Goal: Transaction & Acquisition: Download file/media

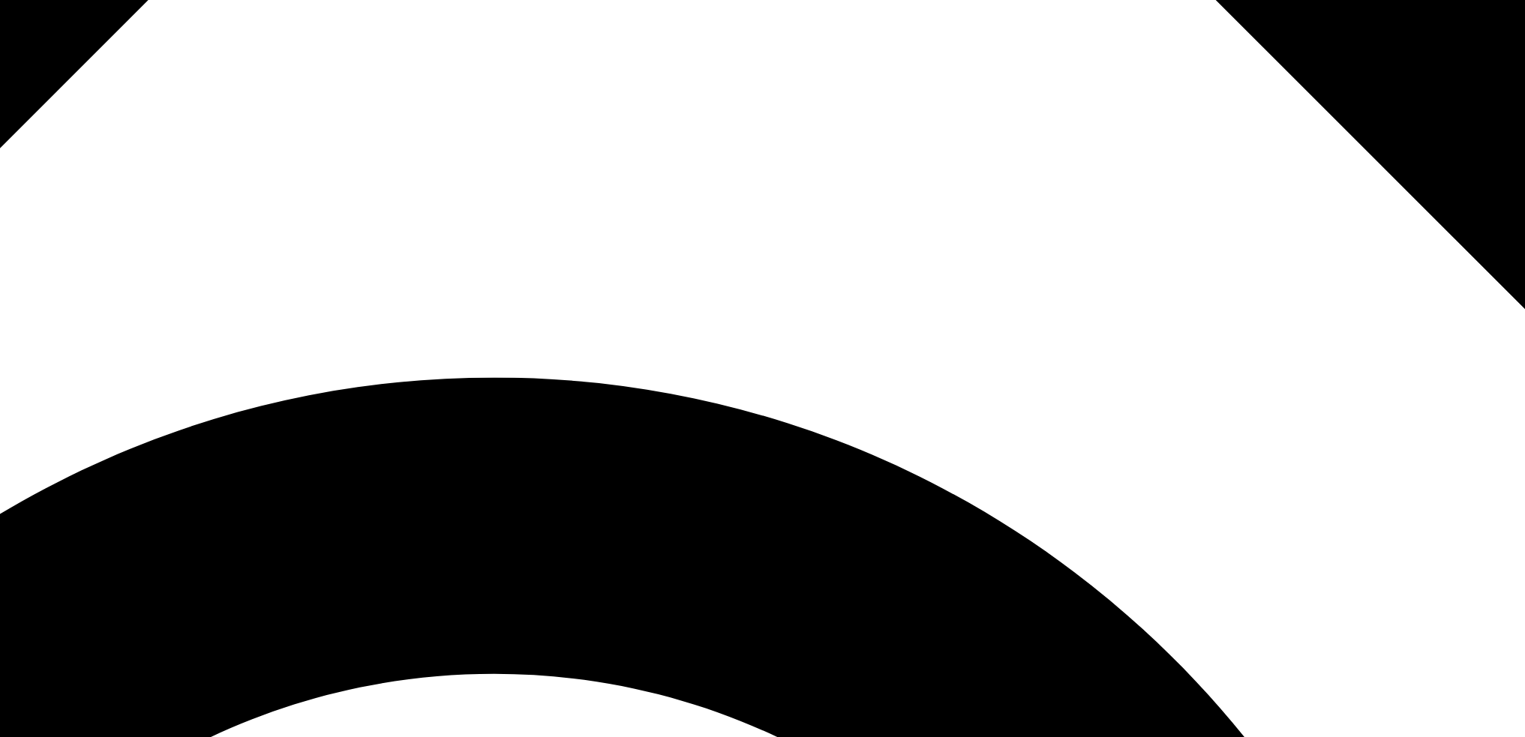
scroll to position [1182, 0]
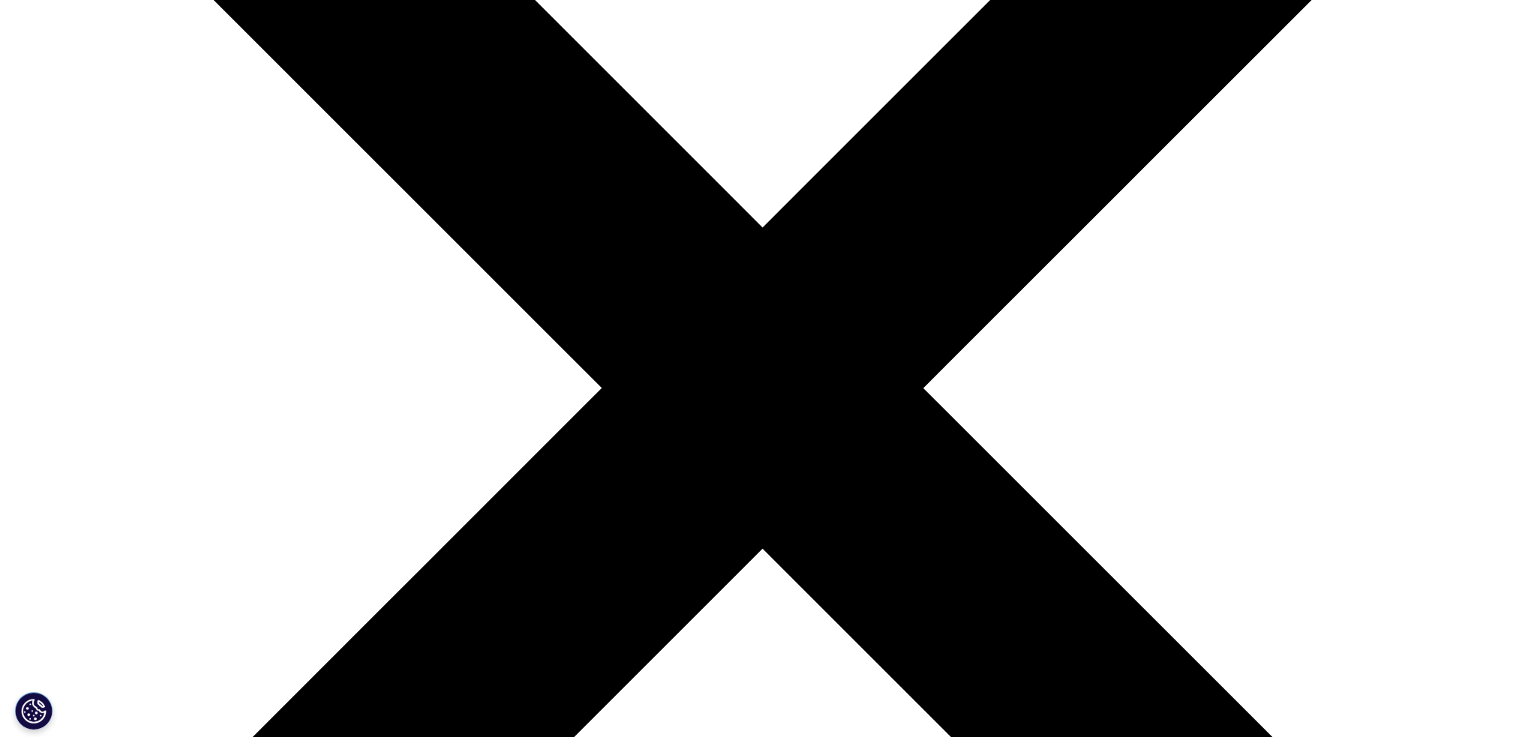
scroll to position [389, 0]
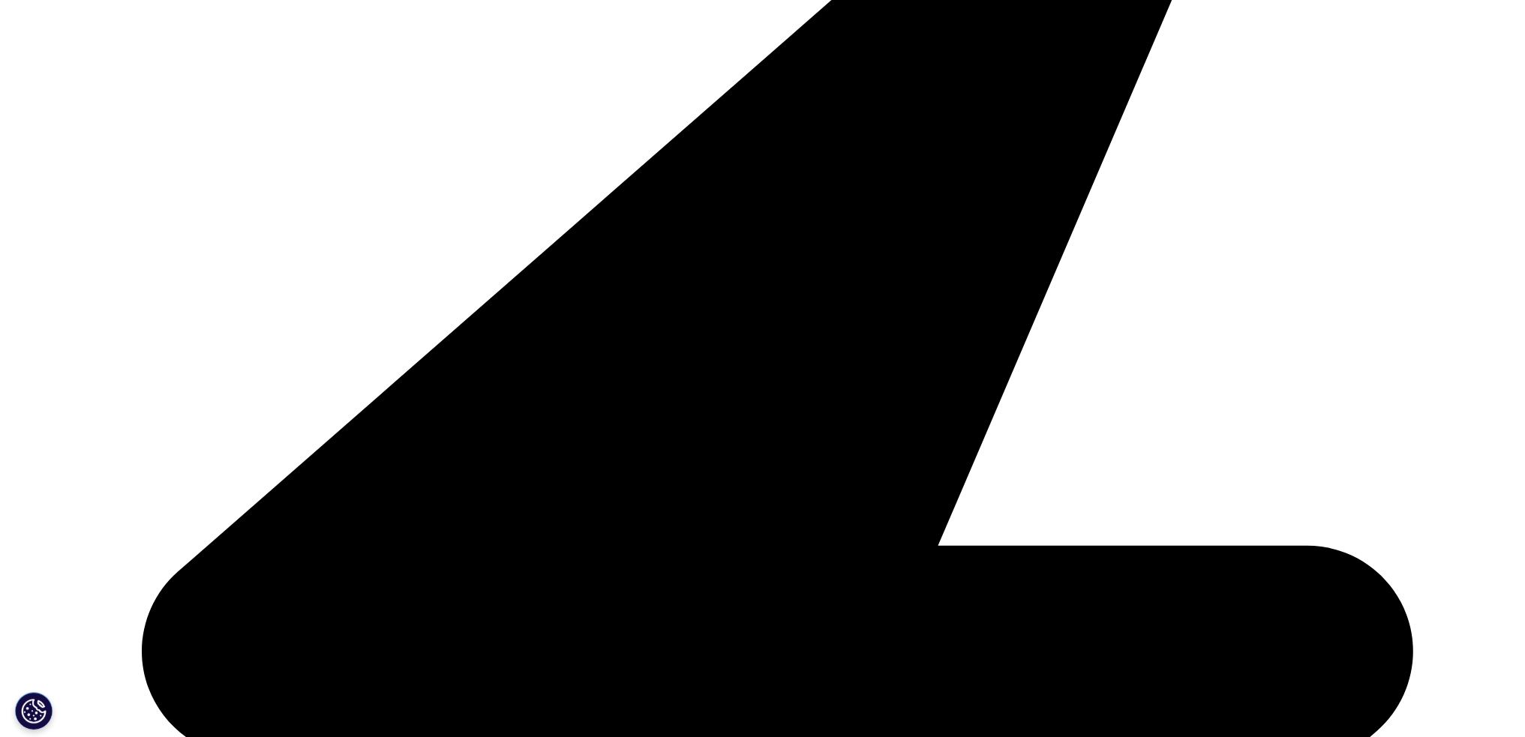
scroll to position [5050, 0]
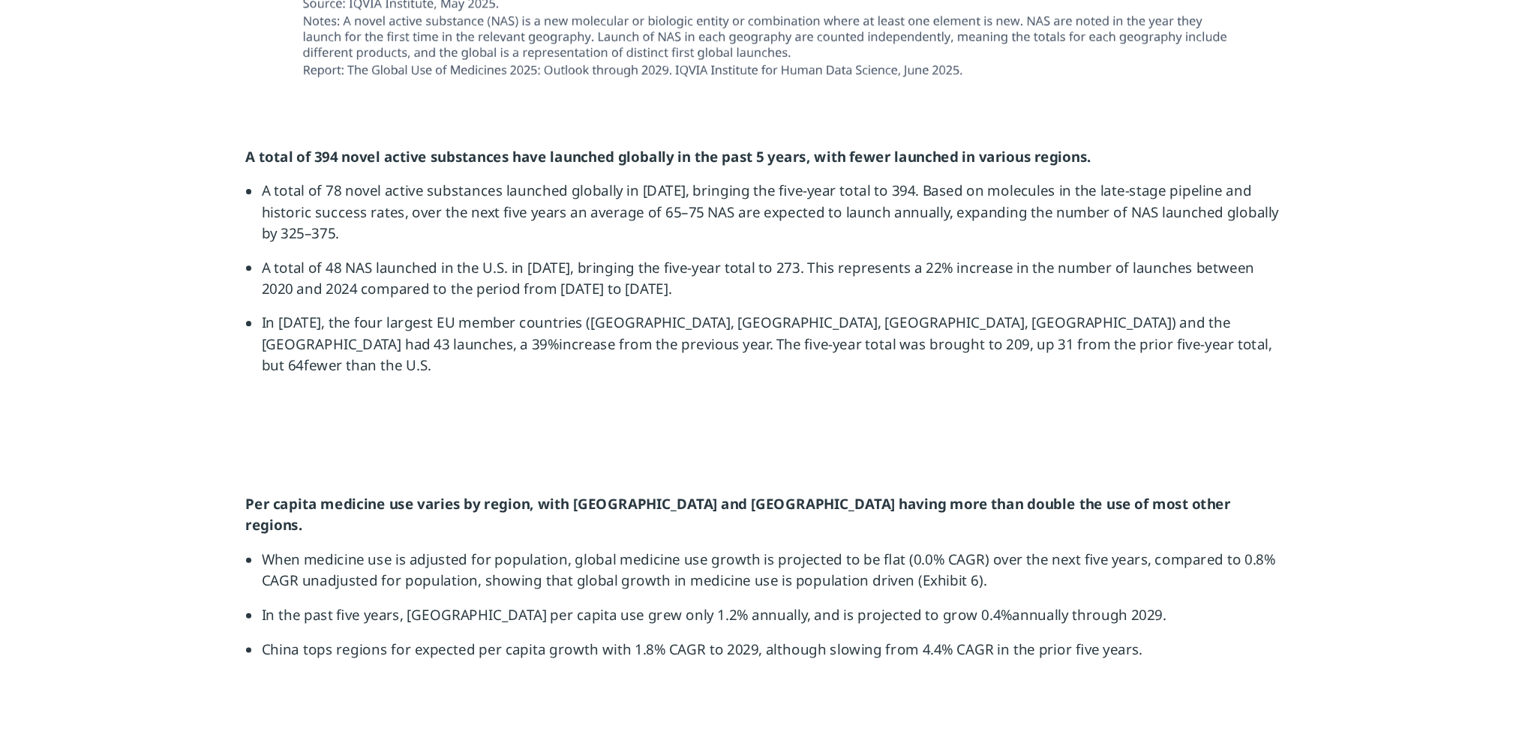
scroll to position [1996, 0]
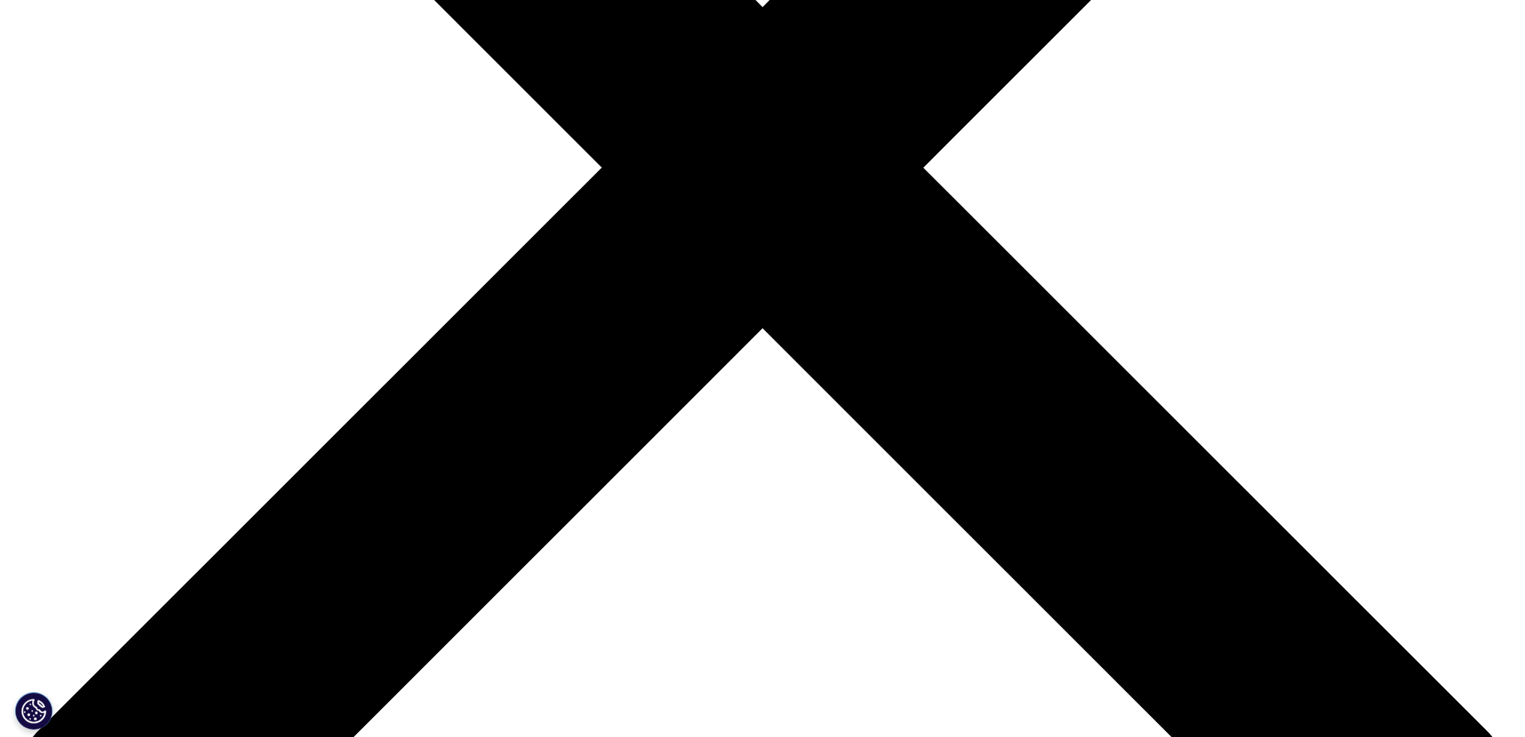
scroll to position [692, 0]
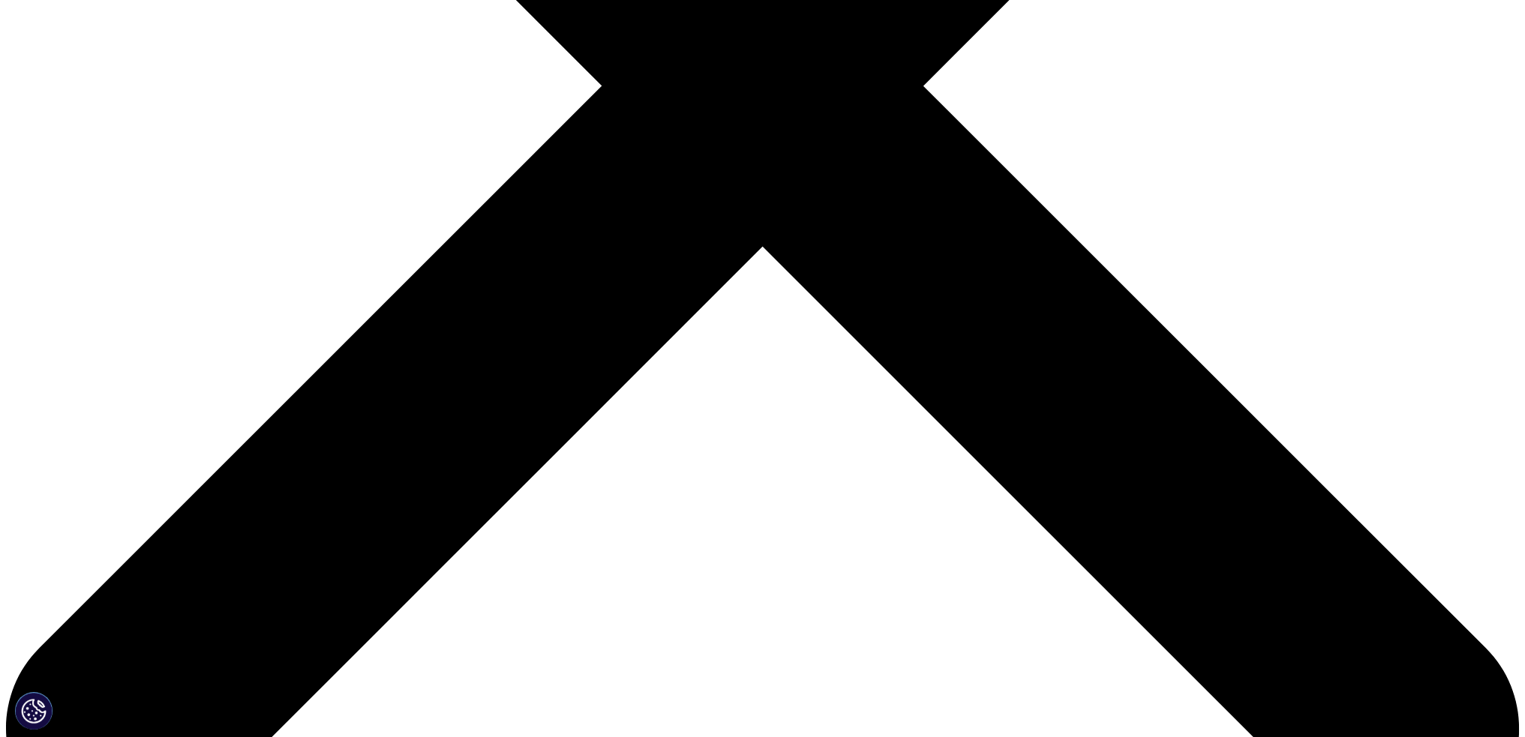
type input "[PERSON_NAME]"
type input "RICE"
type input "[EMAIL_ADDRESS][DOMAIN_NAME]"
select select "[GEOGRAPHIC_DATA]"
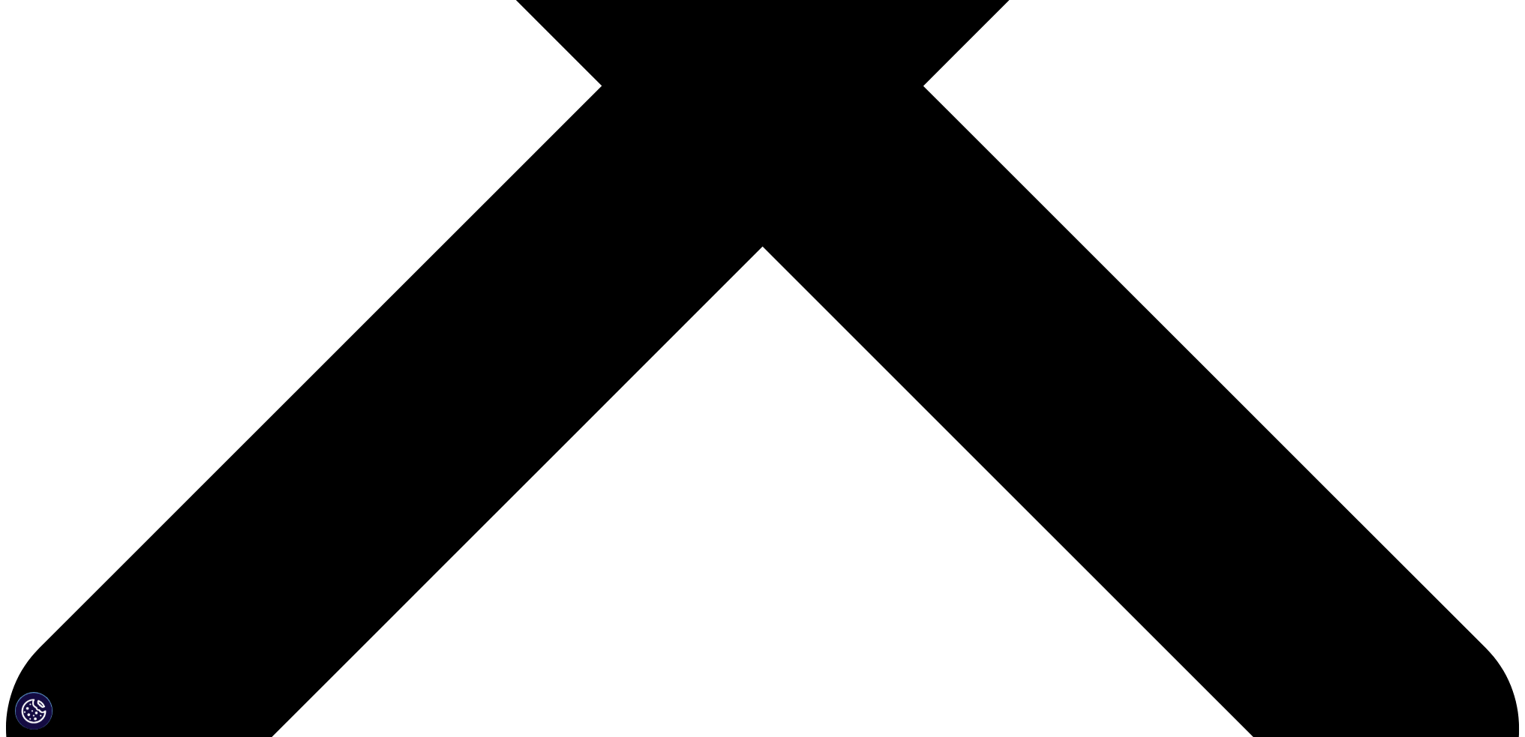
type input "manager"
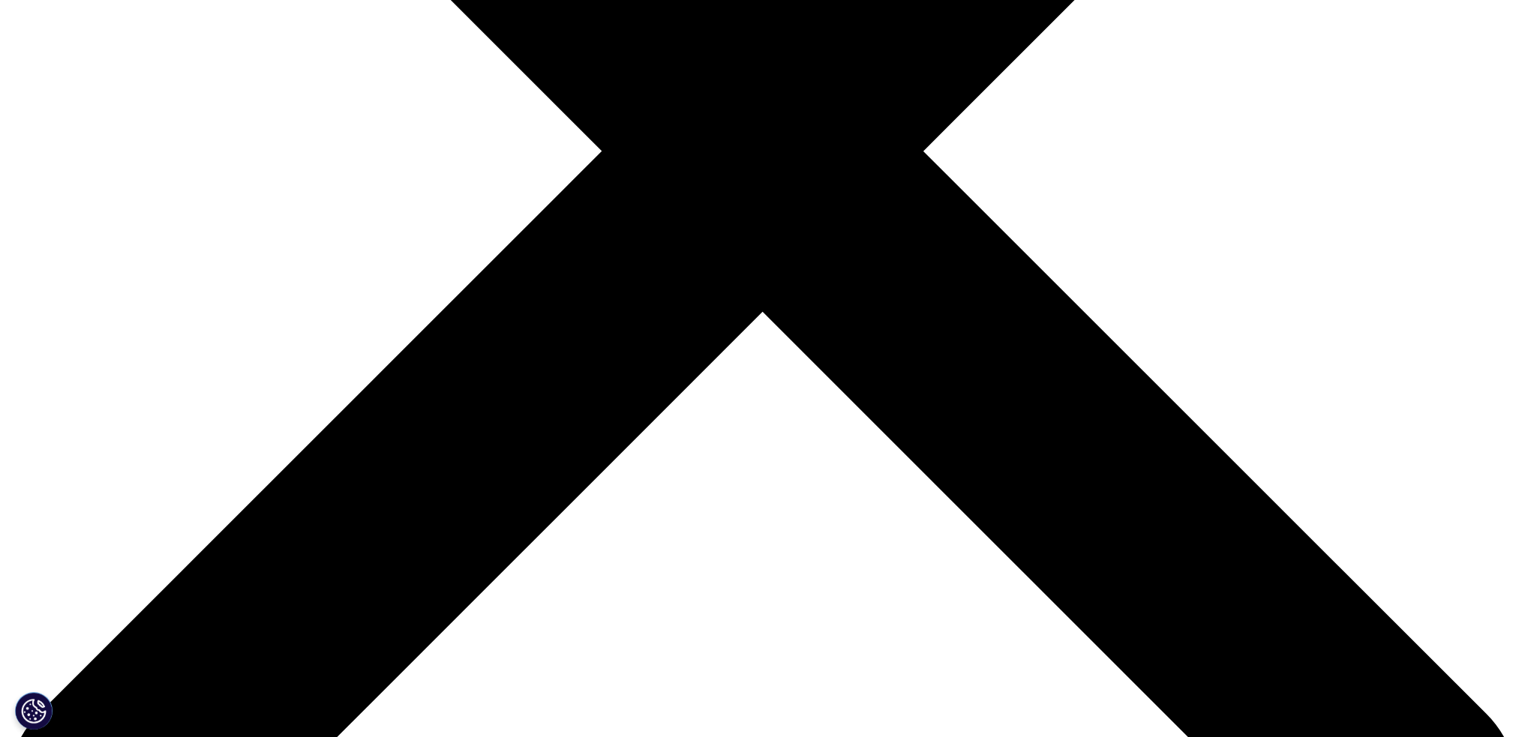
scroll to position [626, 0]
type input "mckinsey"
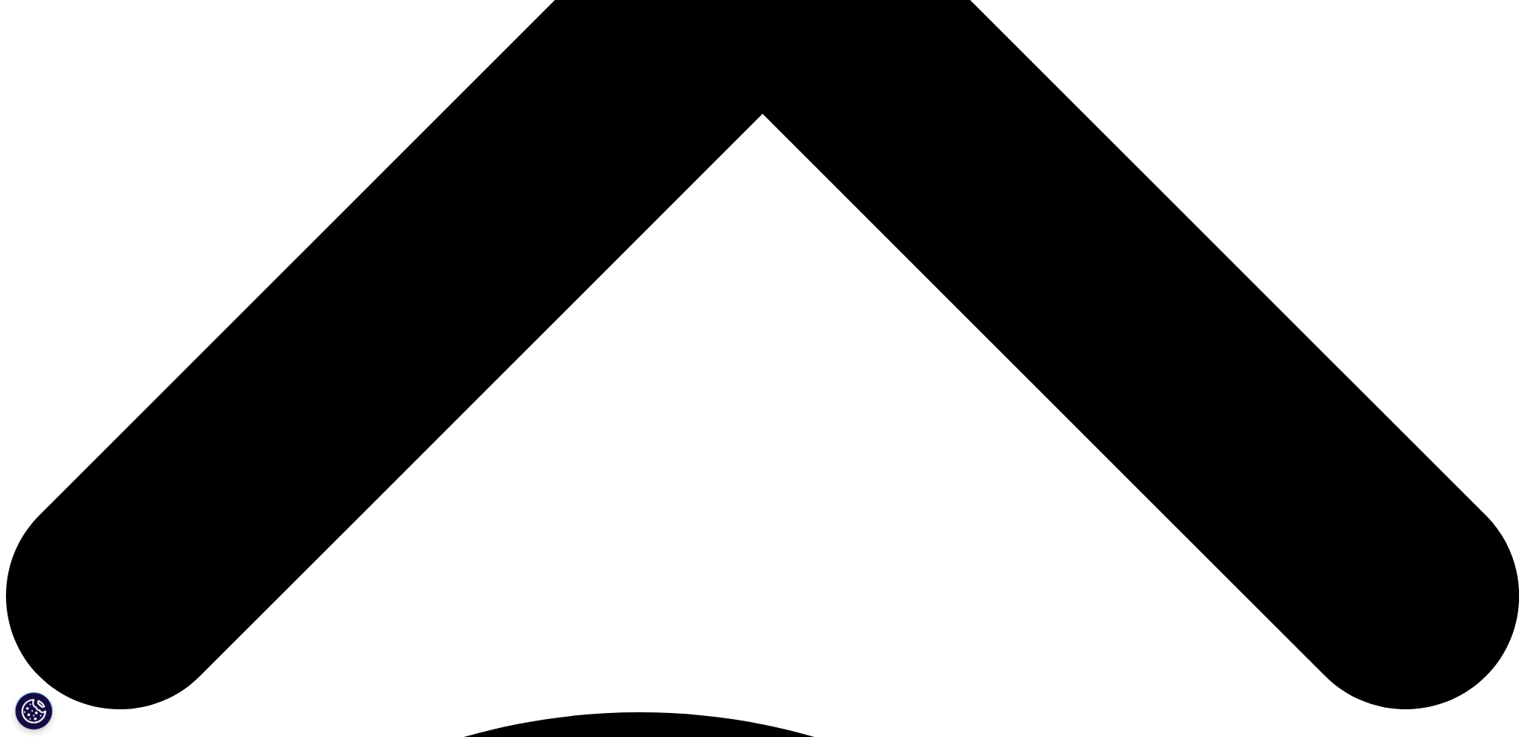
scroll to position [825, 0]
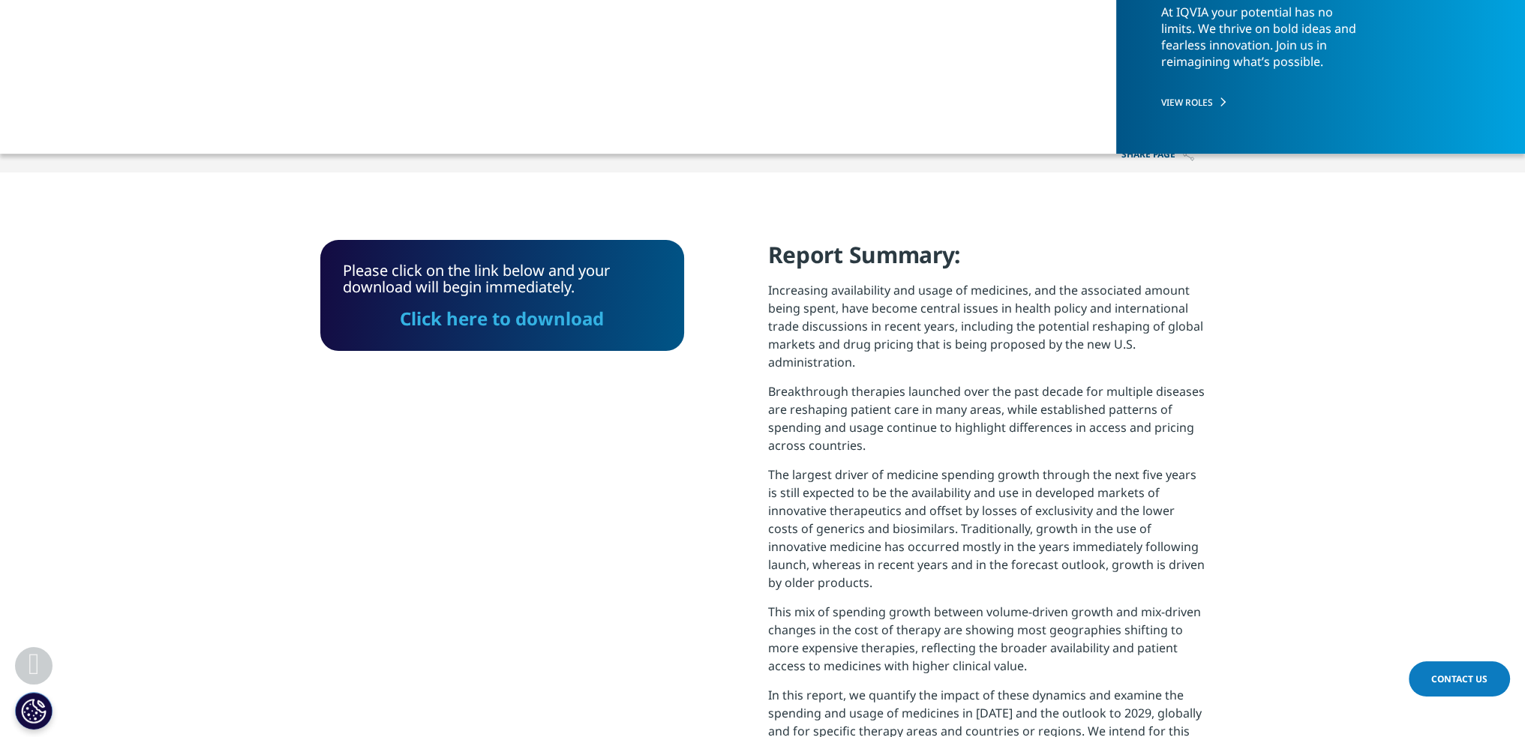
scroll to position [419, 0]
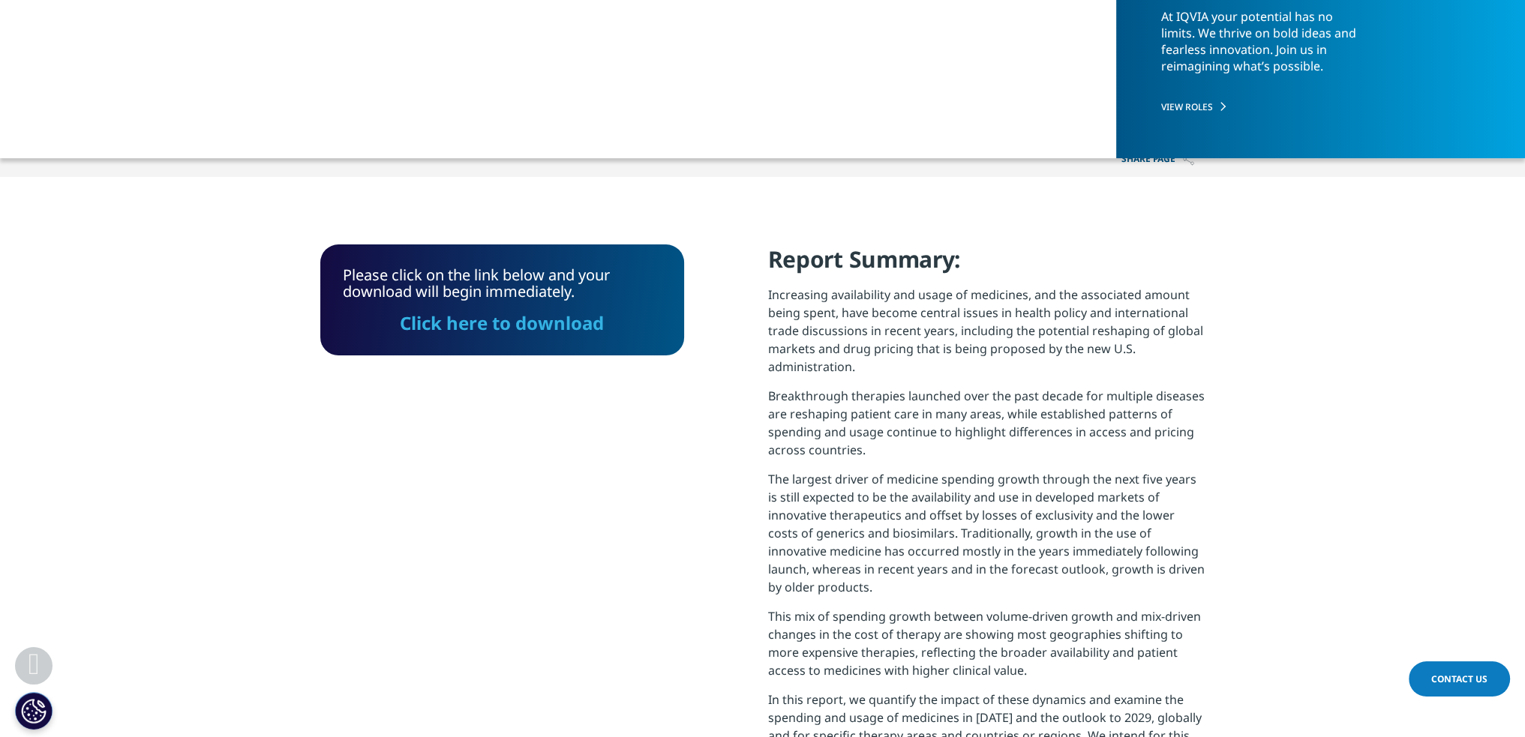
click at [567, 326] on link "Click here to download" at bounding box center [502, 323] width 204 height 25
